Goal: Task Accomplishment & Management: Manage account settings

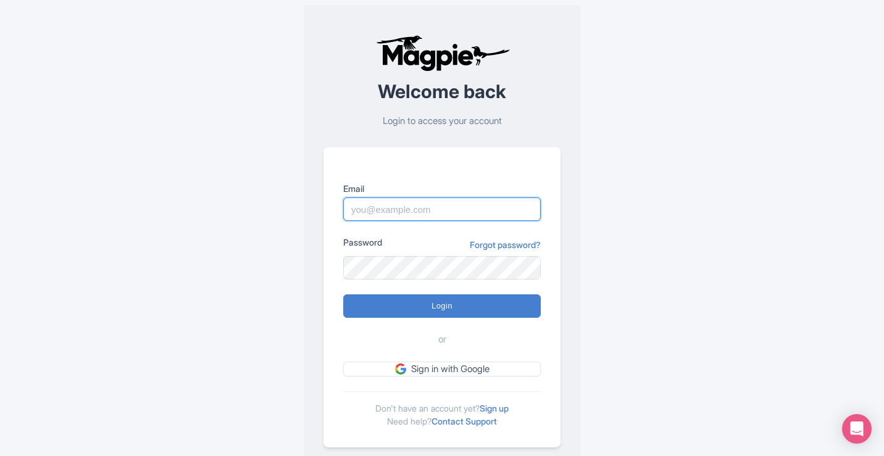
click at [390, 209] on input "Email" at bounding box center [442, 209] width 198 height 23
click at [503, 409] on link "Sign up" at bounding box center [494, 408] width 29 height 10
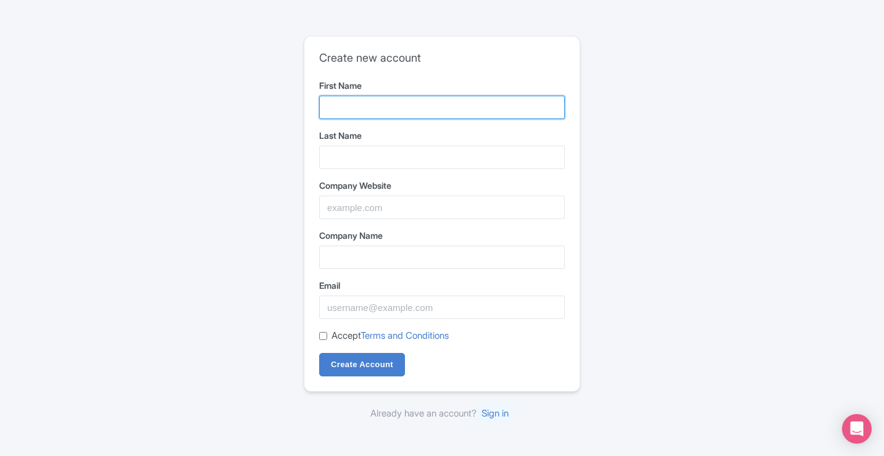
click at [351, 101] on input "First Name" at bounding box center [442, 107] width 246 height 23
type input "Masala"
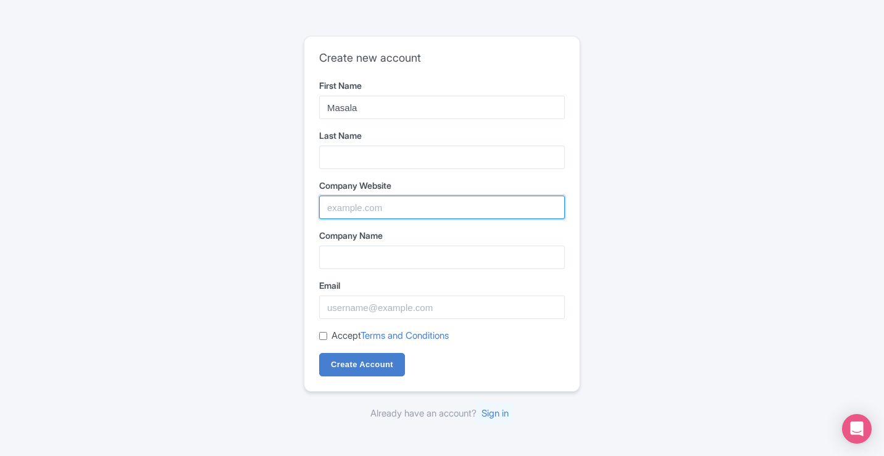
type input "Masala Bite"
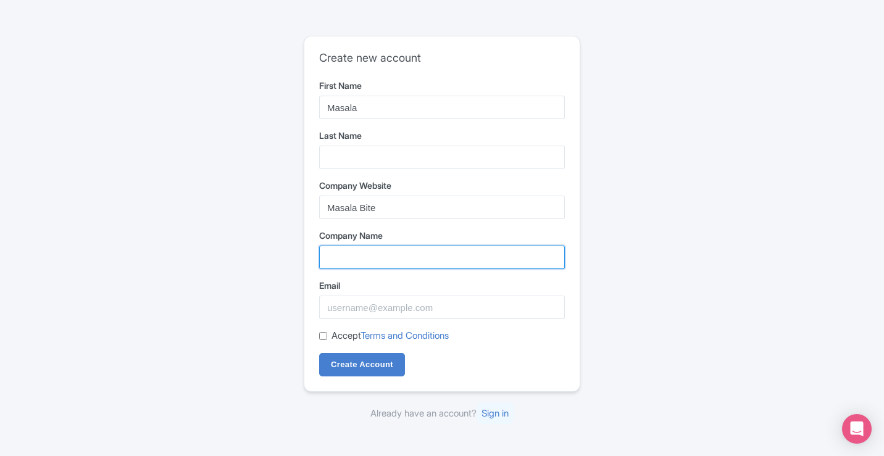
type input "Masala Bite"
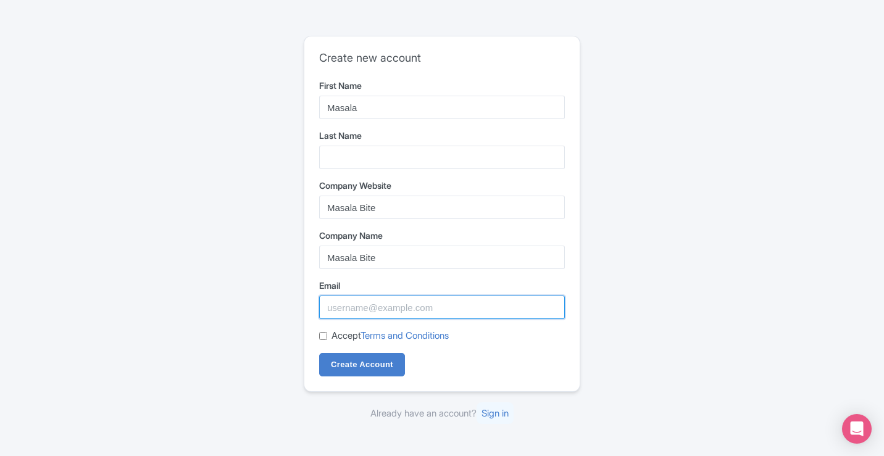
type input "seo.masalabite@gmail.com"
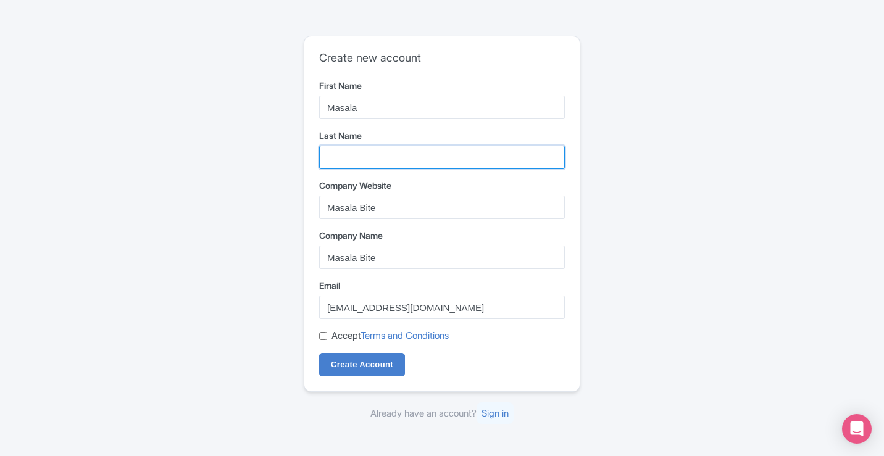
click at [363, 167] on input "Last Name" at bounding box center [442, 157] width 246 height 23
type input "Bite"
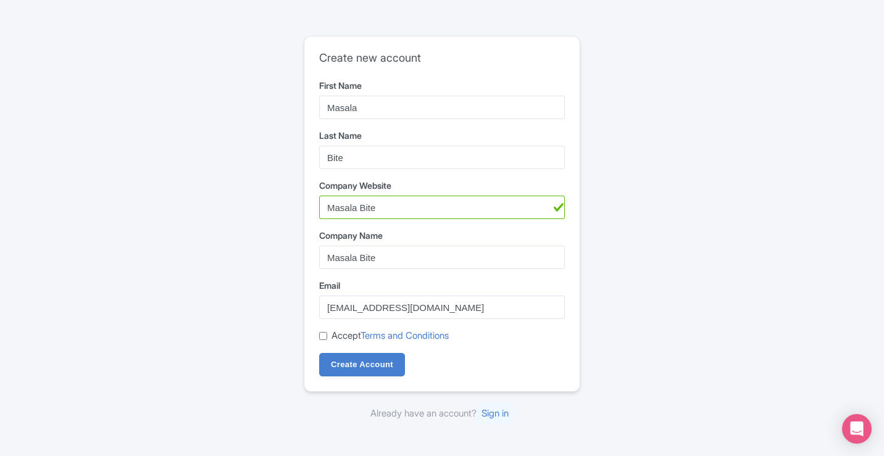
click at [322, 337] on input "Accept Terms and Conditions" at bounding box center [323, 336] width 8 height 8
checkbox input "true"
click at [375, 363] on input "Create Account" at bounding box center [362, 364] width 86 height 23
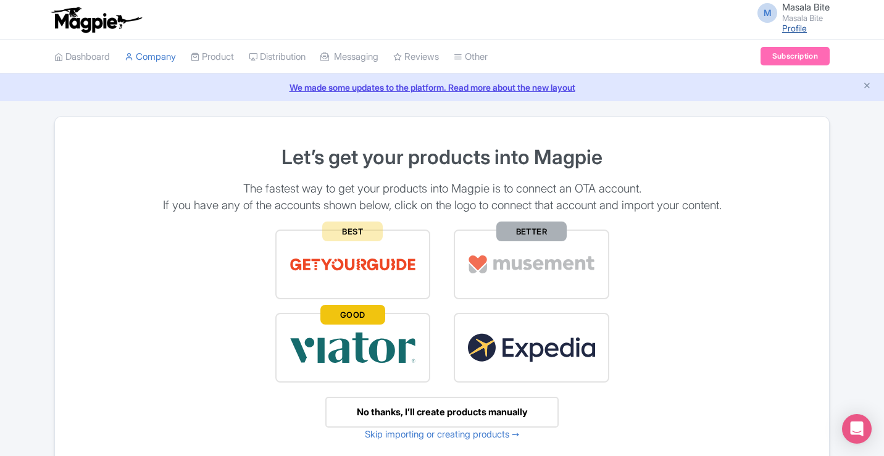
click at [803, 28] on link "Profile" at bounding box center [794, 28] width 25 height 10
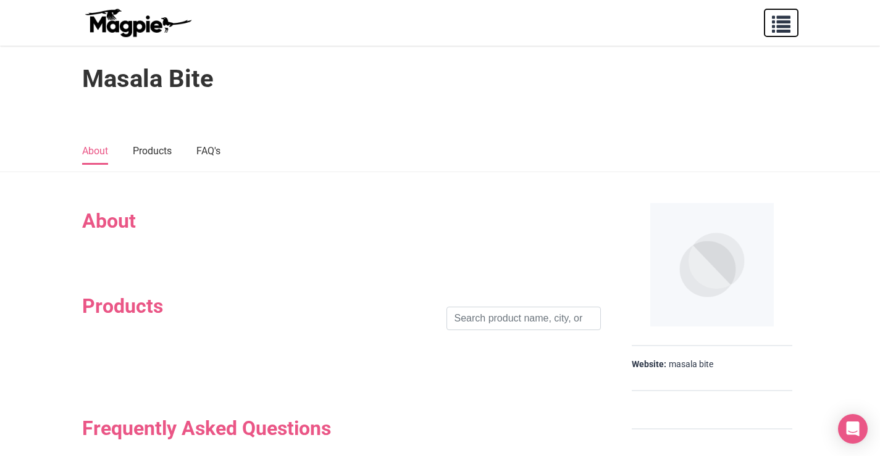
click at [782, 28] on span "button" at bounding box center [781, 21] width 19 height 19
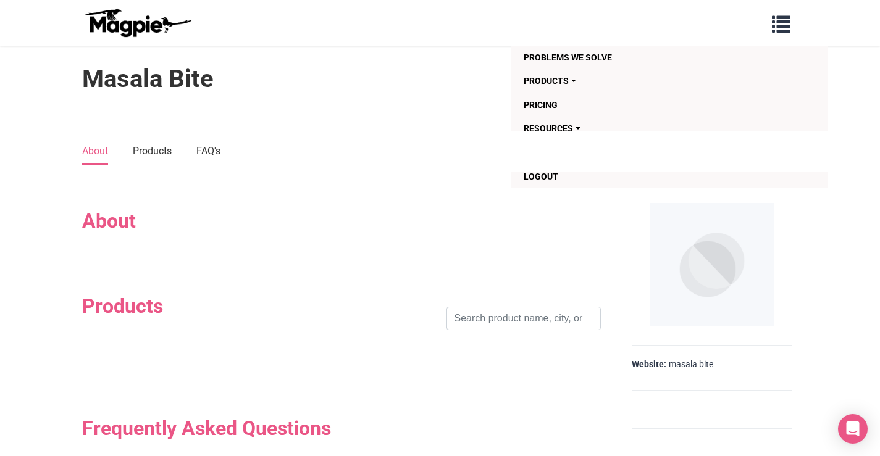
click at [335, 122] on div at bounding box center [440, 118] width 741 height 25
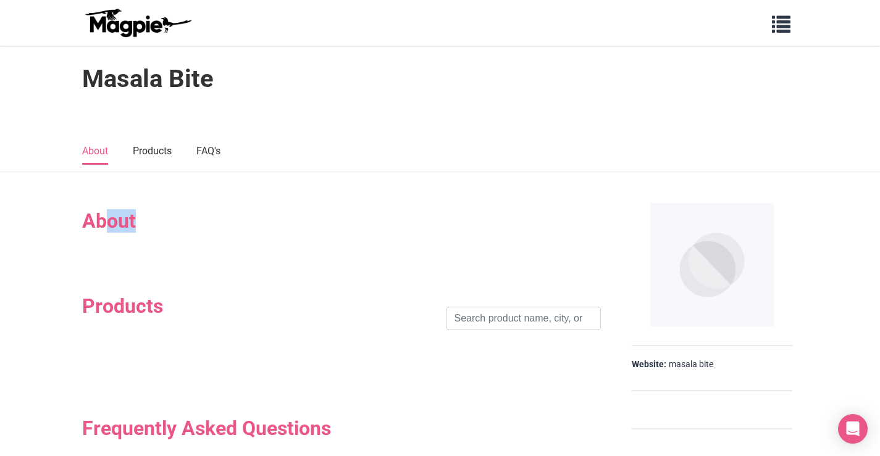
drag, startPoint x: 104, startPoint y: 233, endPoint x: 112, endPoint y: 223, distance: 13.1
click at [106, 229] on section "About" at bounding box center [341, 227] width 519 height 61
click at [712, 259] on img at bounding box center [711, 264] width 123 height 123
click at [773, 33] on button "button" at bounding box center [781, 23] width 35 height 28
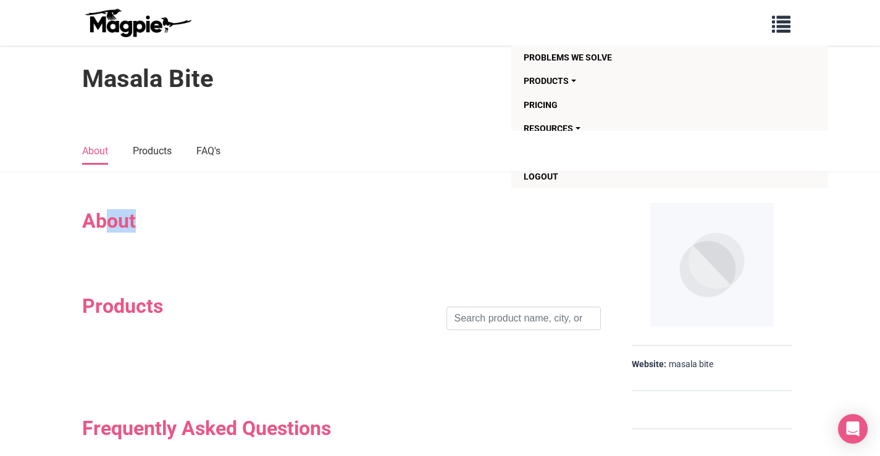
click at [143, 25] on img at bounding box center [137, 23] width 111 height 30
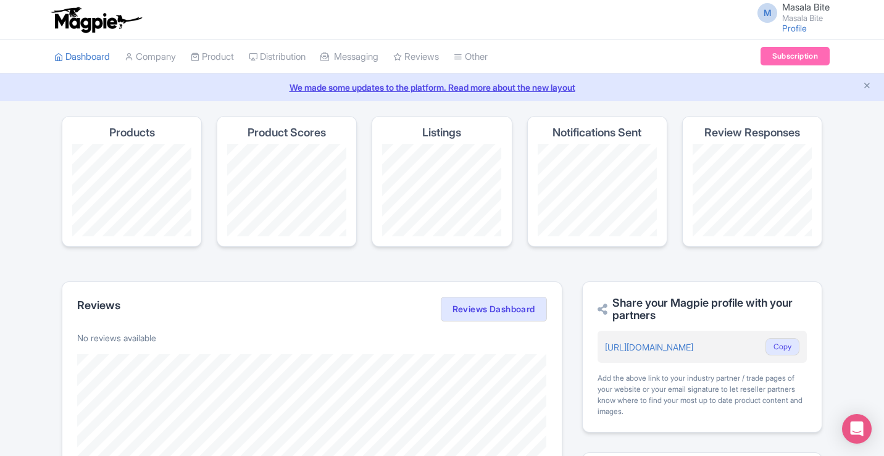
click at [767, 15] on span "M" at bounding box center [768, 13] width 20 height 20
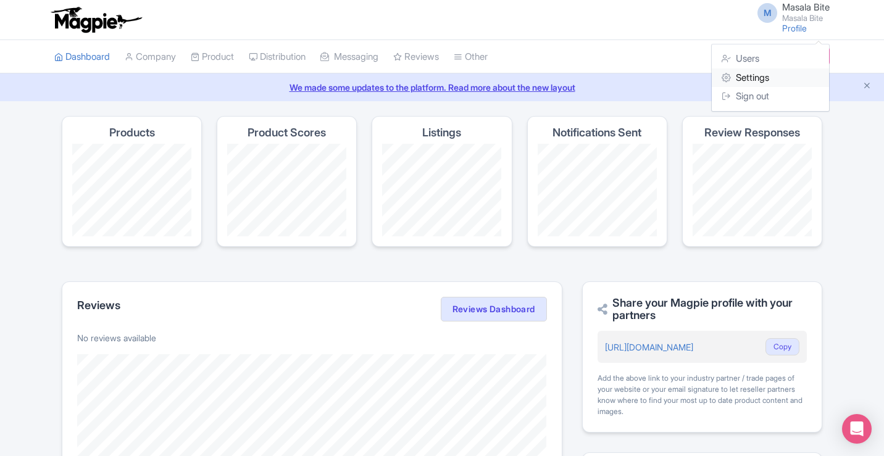
click at [753, 77] on link "Settings" at bounding box center [770, 78] width 117 height 19
click at [753, 77] on div "We made some updates to the platform. Read more about the new layout" at bounding box center [442, 87] width 884 height 28
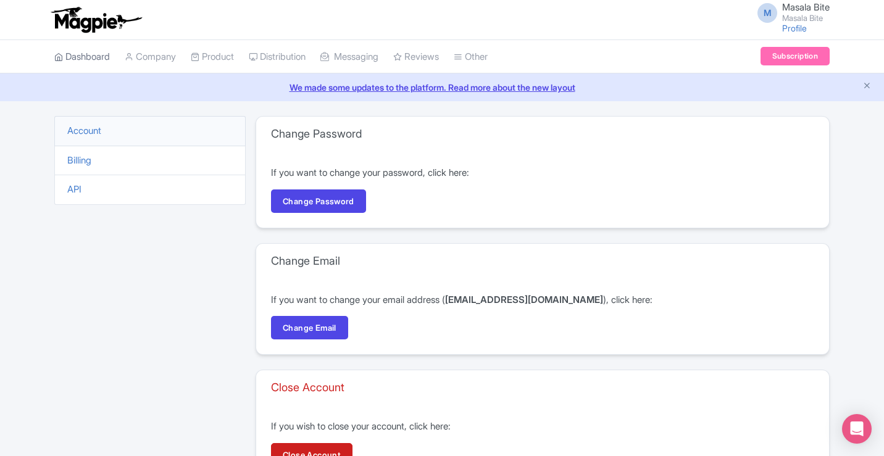
click at [96, 56] on link "Dashboard" at bounding box center [82, 57] width 56 height 34
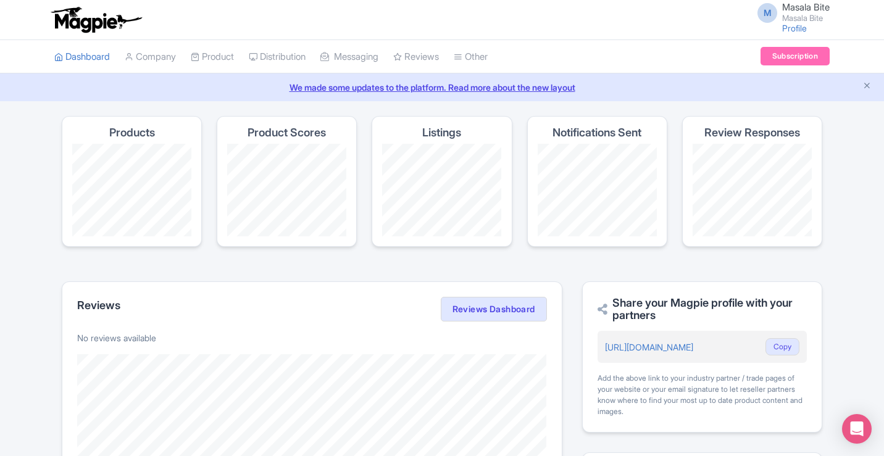
click at [167, 57] on link "Company" at bounding box center [150, 57] width 51 height 34
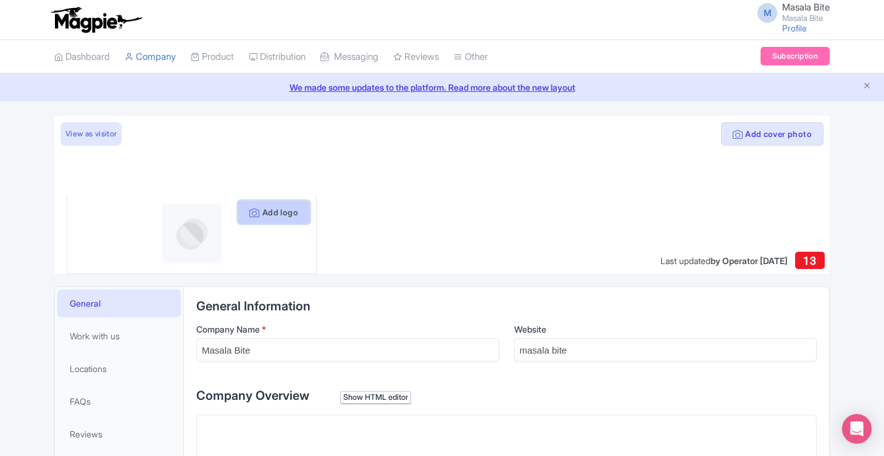
click at [270, 212] on button "Add logo" at bounding box center [274, 212] width 72 height 23
click at [277, 215] on button "Add logo" at bounding box center [274, 212] width 72 height 23
click at [757, 139] on button "Add cover photo" at bounding box center [772, 133] width 102 height 23
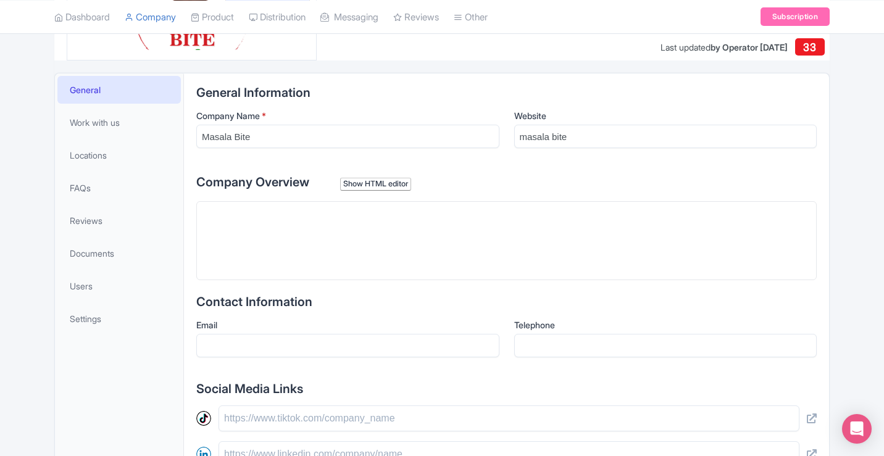
scroll to position [247, 0]
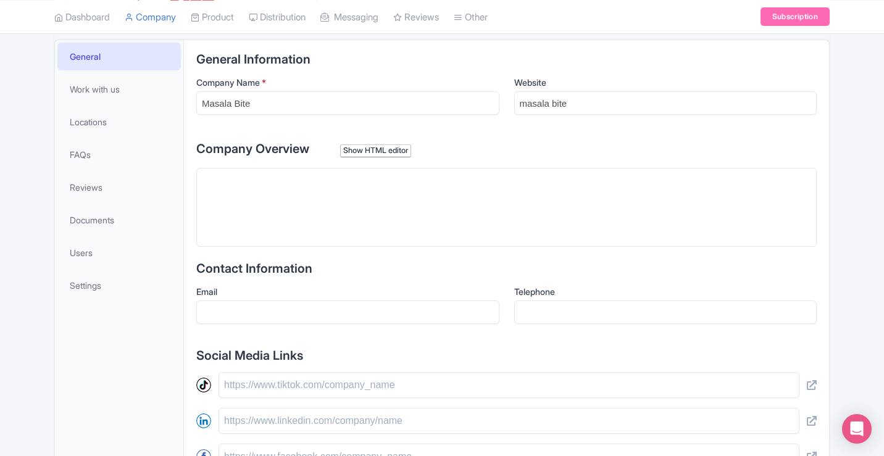
click at [343, 194] on trix-editor at bounding box center [506, 207] width 620 height 79
paste trix-editor "<div><a href="[URL][DOMAIN_NAME]">Masala Bite</a> - Where Flavours Come Alive! …"
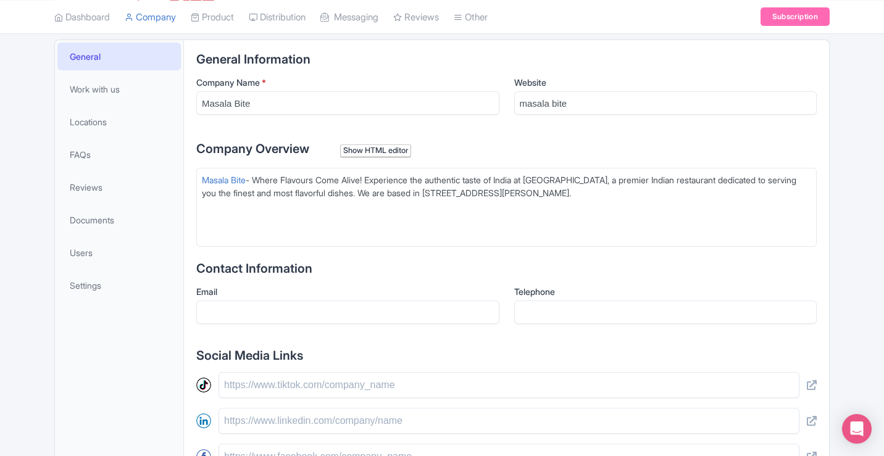
type trix-editor "<div><a href="[URL][DOMAIN_NAME]">Masala Bite</a> - Where Flavours Come Alive! …"
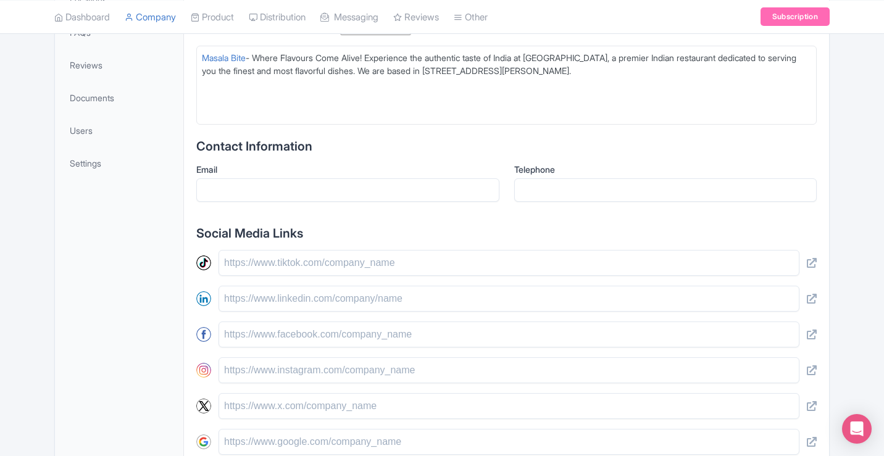
scroll to position [370, 0]
click at [291, 191] on input "Email" at bounding box center [347, 188] width 303 height 23
type input "[EMAIL_ADDRESS][DOMAIN_NAME]"
type input "0422382100"
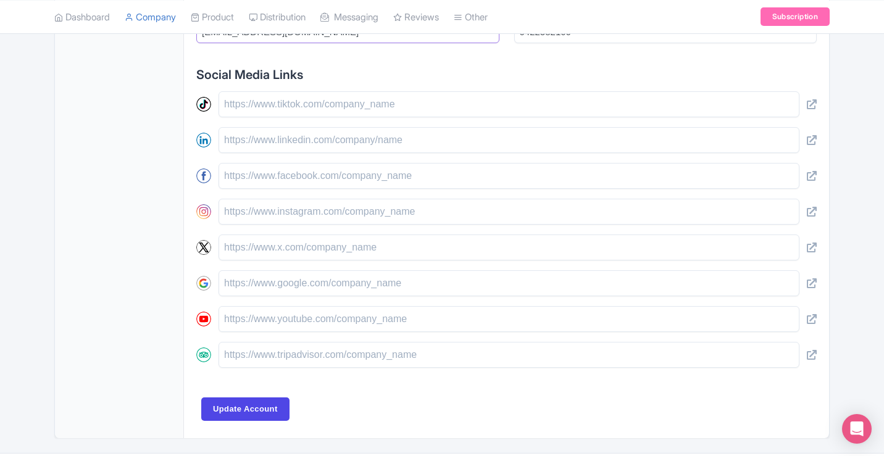
scroll to position [556, 0]
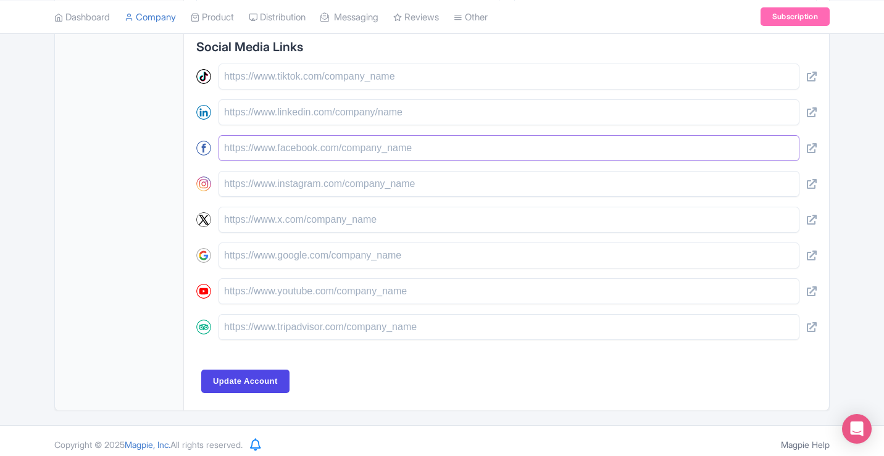
click at [291, 153] on input "text" at bounding box center [509, 148] width 581 height 26
paste input "[URL][DOMAIN_NAME]"
type input "[URL][DOMAIN_NAME]"
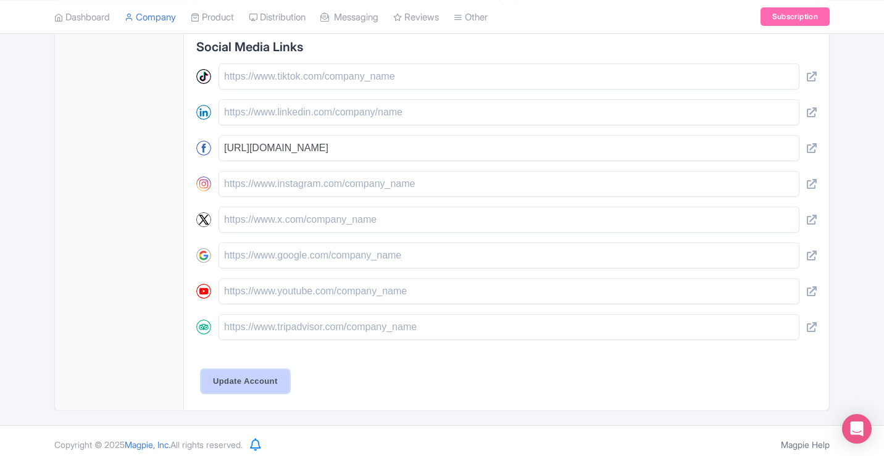
click at [264, 380] on input "Update Account" at bounding box center [245, 381] width 88 height 23
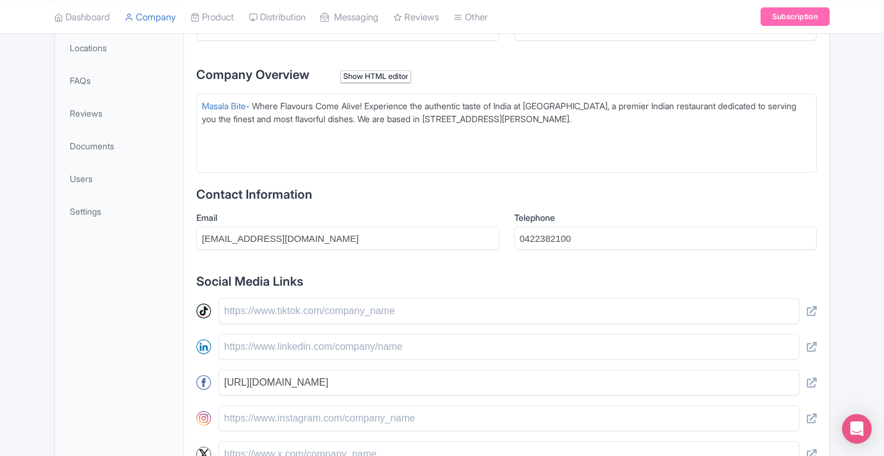
scroll to position [309, 0]
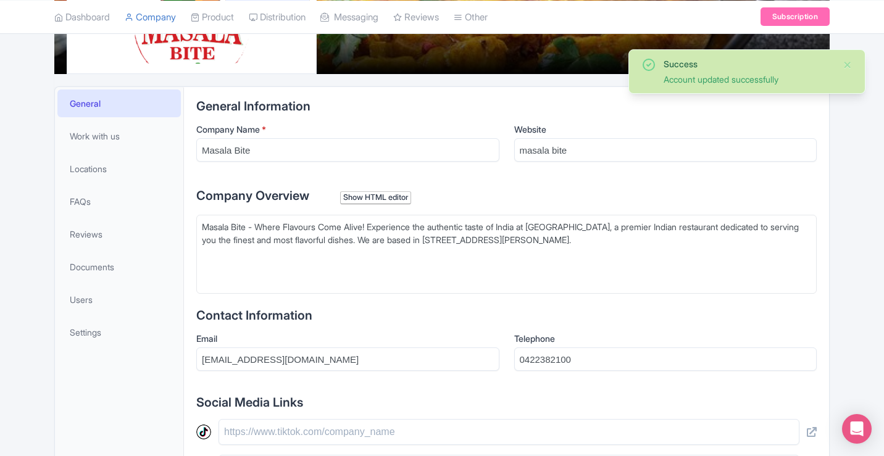
scroll to position [193, 0]
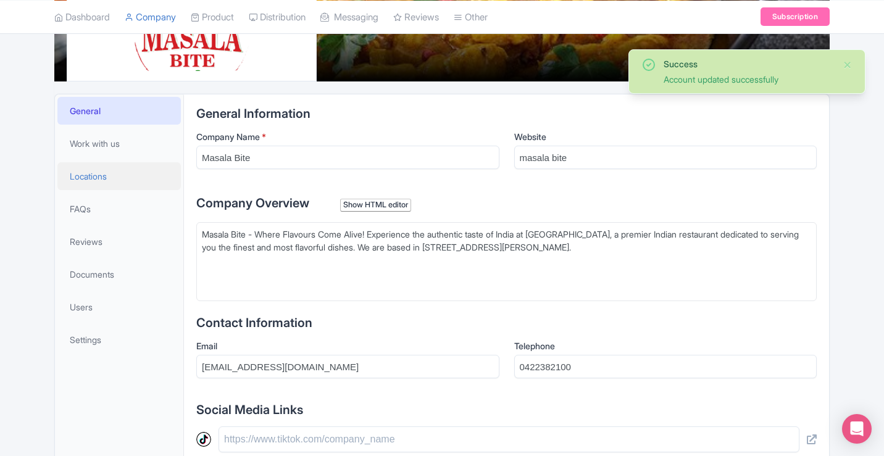
click at [119, 177] on link "Locations" at bounding box center [118, 176] width 123 height 28
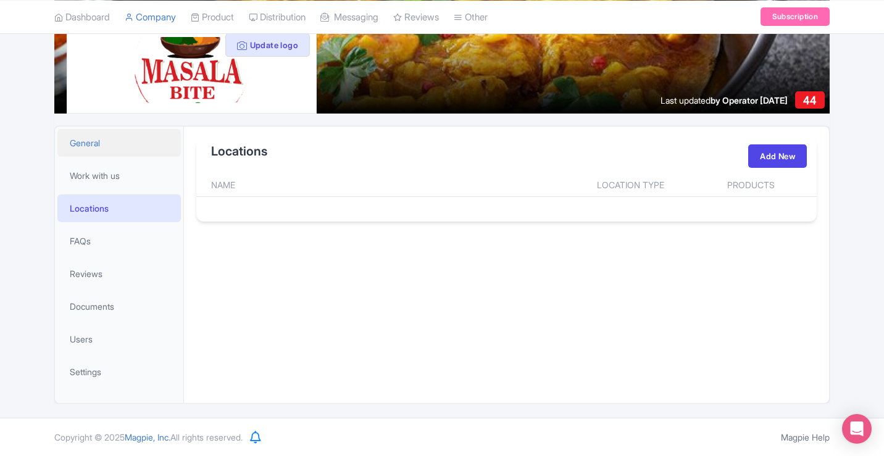
click at [112, 143] on link "General" at bounding box center [118, 143] width 123 height 28
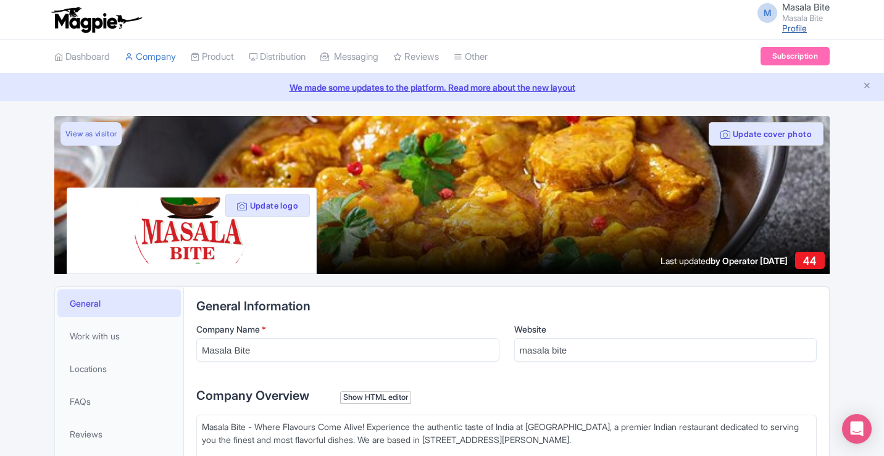
click at [786, 28] on link "Profile" at bounding box center [794, 28] width 25 height 10
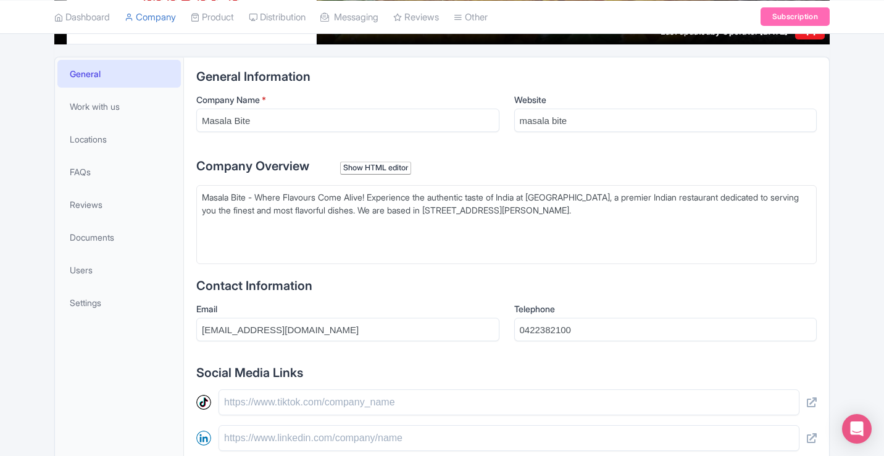
scroll to position [247, 0]
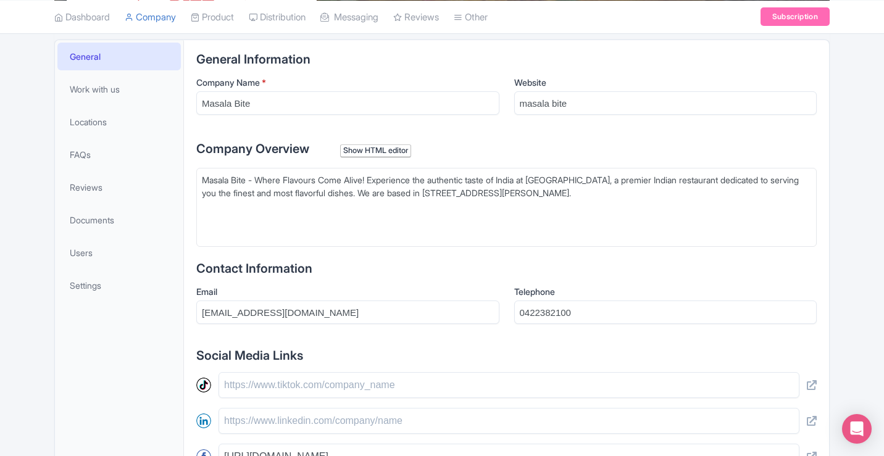
click at [610, 90] on div "Website masala bite" at bounding box center [665, 95] width 303 height 39
click at [609, 106] on input "masala bite" at bounding box center [665, 102] width 303 height 23
type input "masala"
click at [609, 106] on input "masala" at bounding box center [665, 102] width 303 height 23
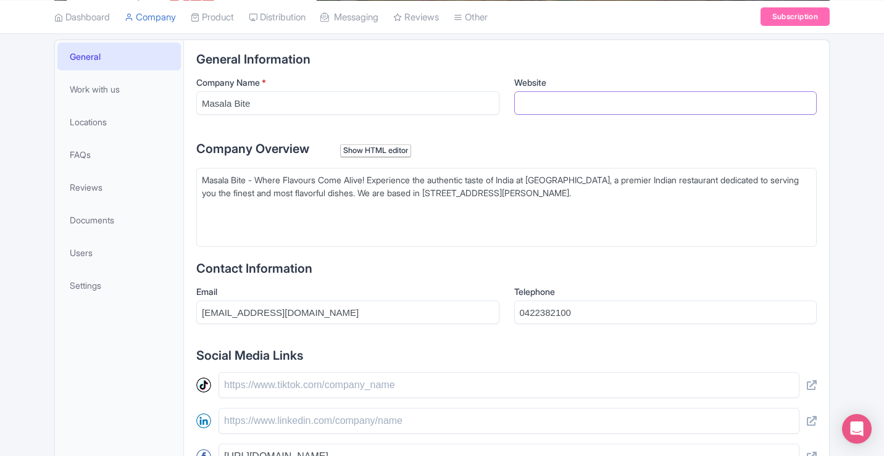
paste input "https://www.masalabite.com.au/"
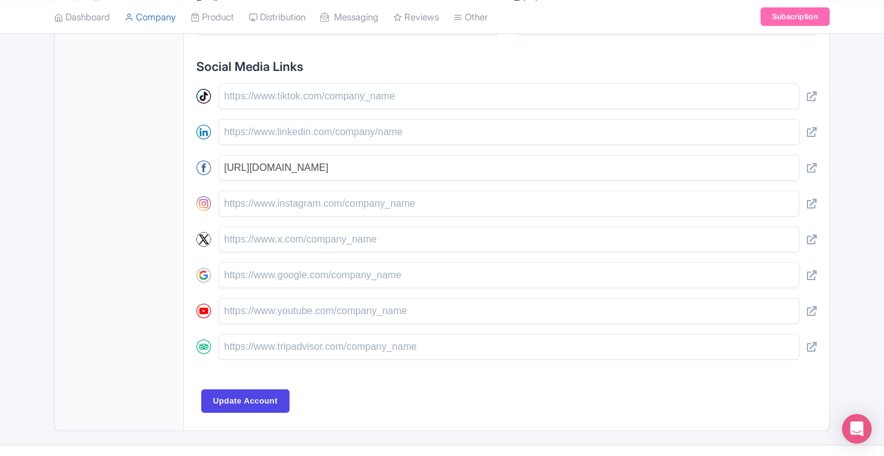
scroll to position [556, 0]
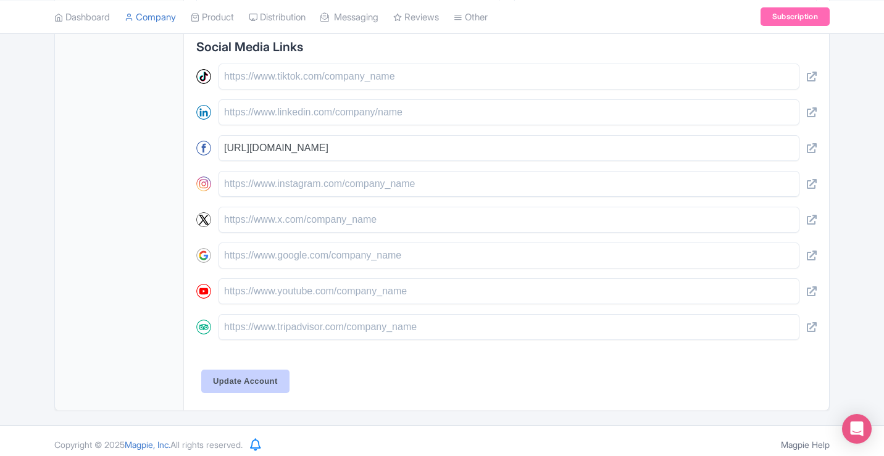
type input "https://www.masalabite.com.au/"
click at [244, 378] on input "Update Account" at bounding box center [245, 381] width 88 height 23
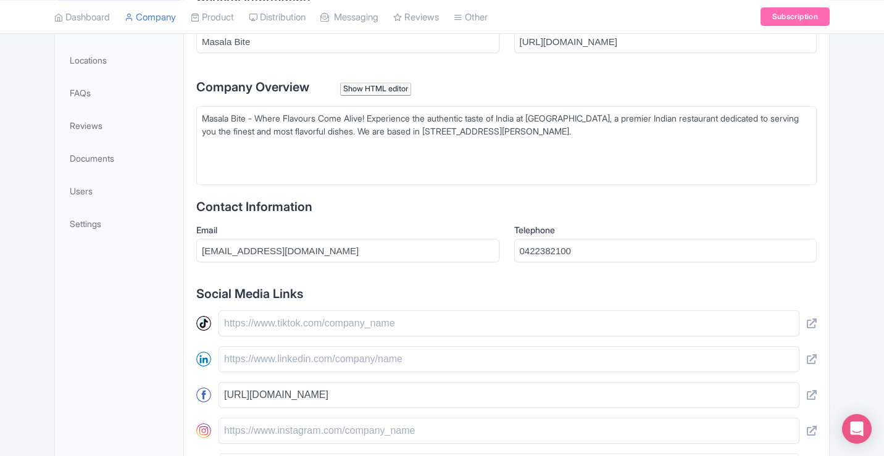
scroll to position [268, 0]
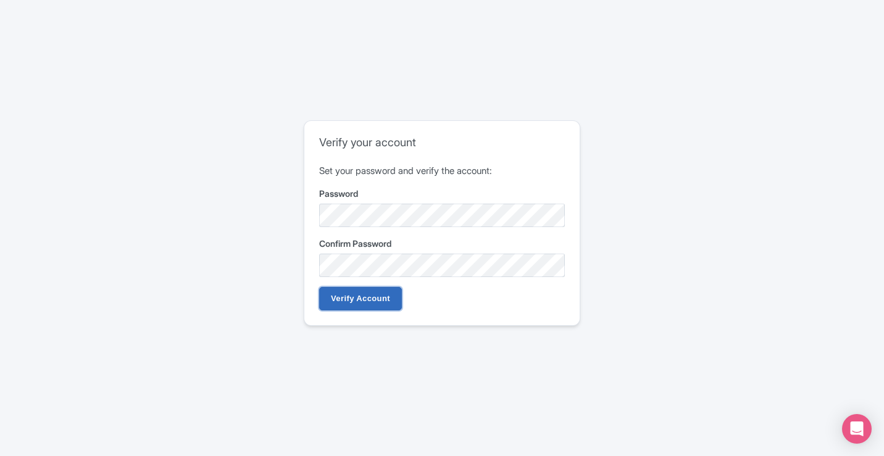
click at [369, 303] on input "Verify Account" at bounding box center [360, 298] width 83 height 23
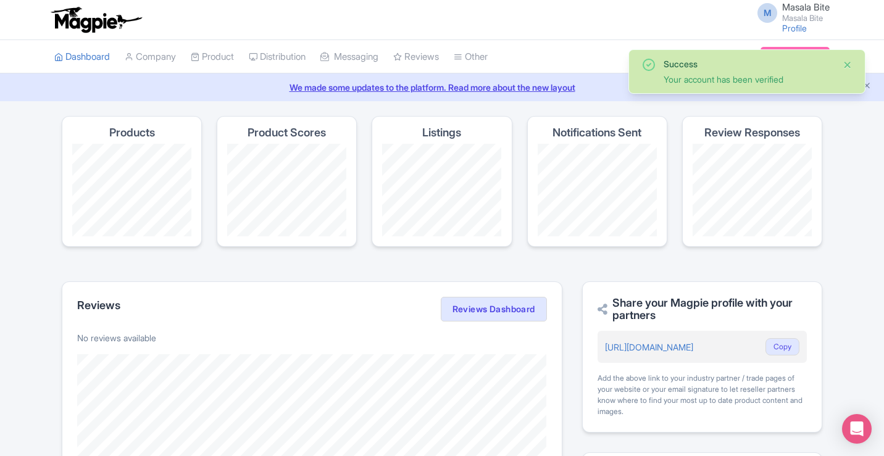
click at [849, 63] on button "Close" at bounding box center [848, 64] width 10 height 15
